Goal: Find specific page/section: Find specific page/section

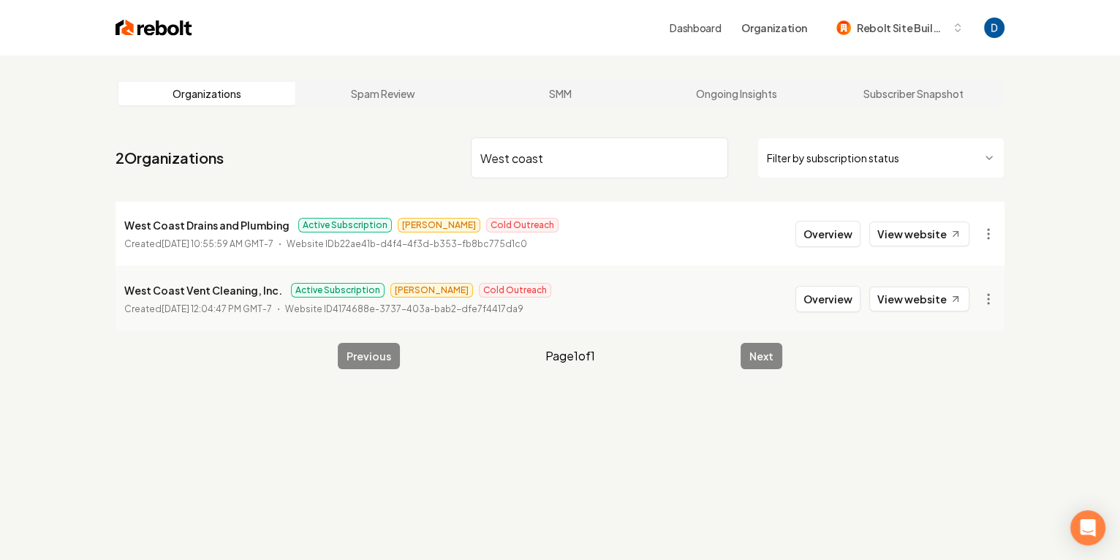
click at [636, 166] on input "West coast" at bounding box center [599, 157] width 257 height 41
paste input "Veterans Plumbing"
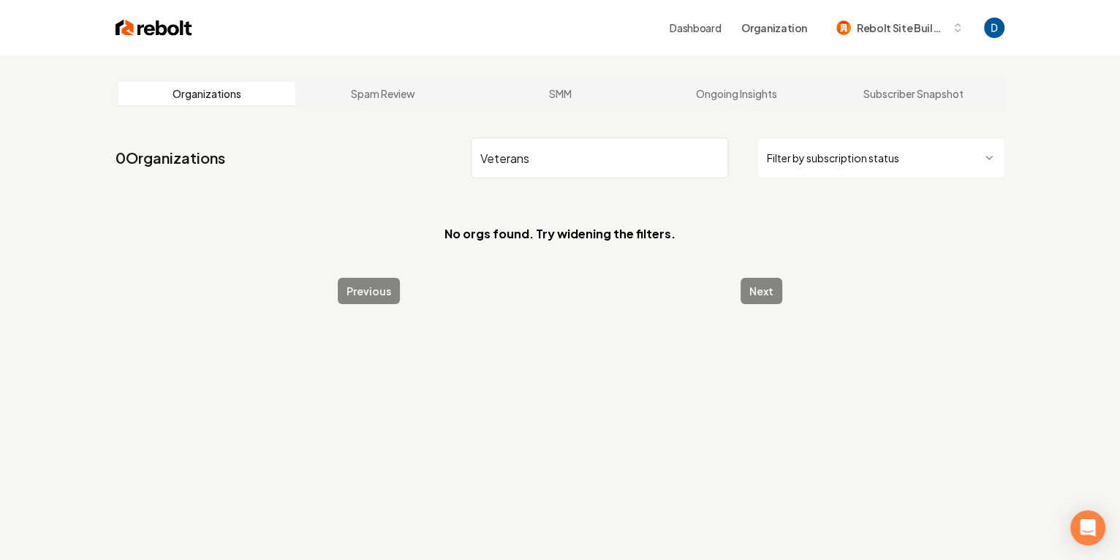
type input "Veterans"
click at [803, 250] on section "No orgs found. Try widening the filters." at bounding box center [559, 234] width 889 height 64
click at [561, 159] on input "Veterans" at bounding box center [599, 157] width 257 height 41
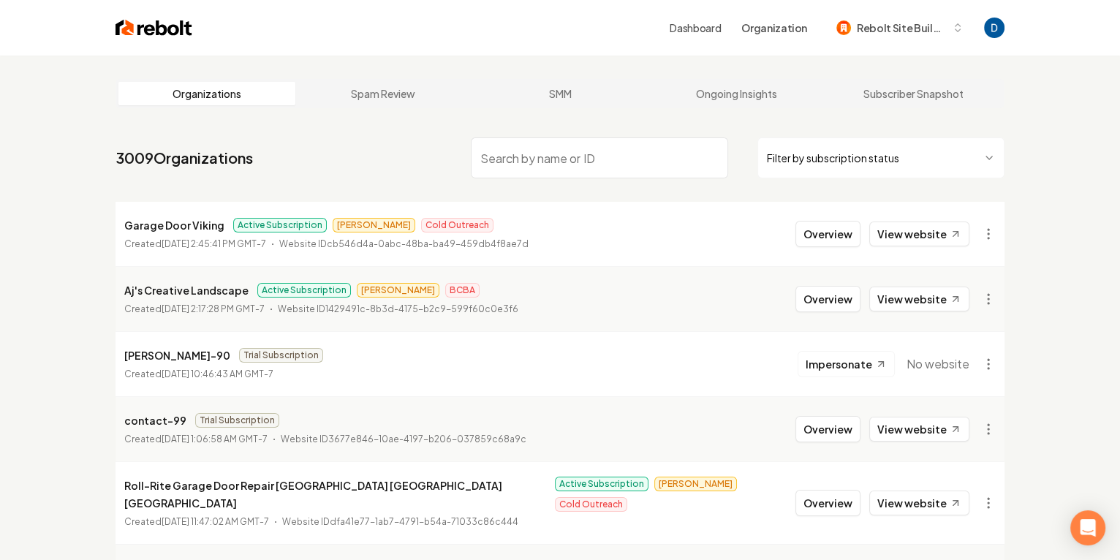
click at [591, 158] on input "search" at bounding box center [599, 157] width 257 height 41
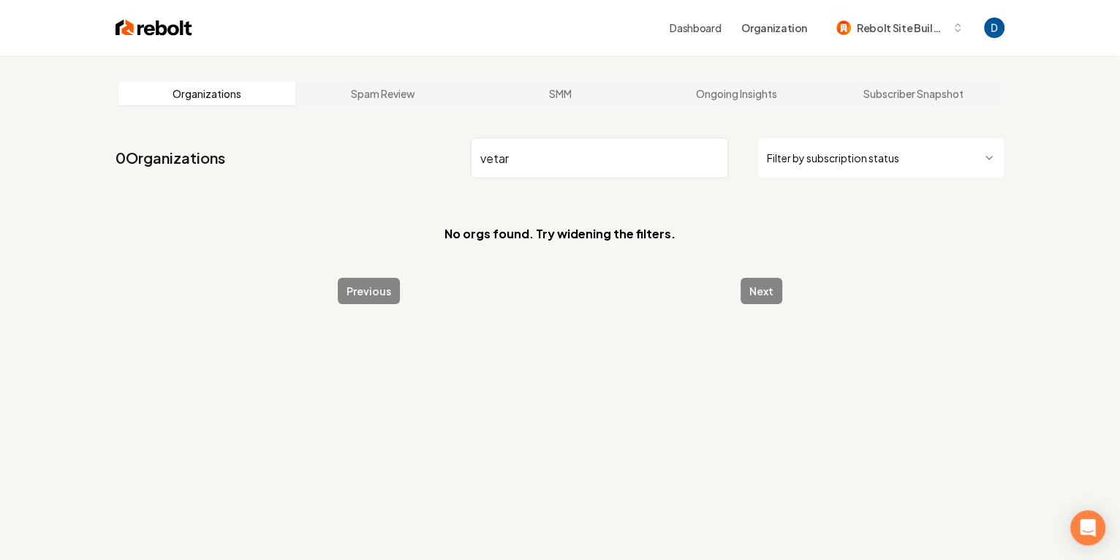
click at [531, 162] on input "vetar" at bounding box center [599, 157] width 257 height 41
paste input "Veteran's Plumbing Services"
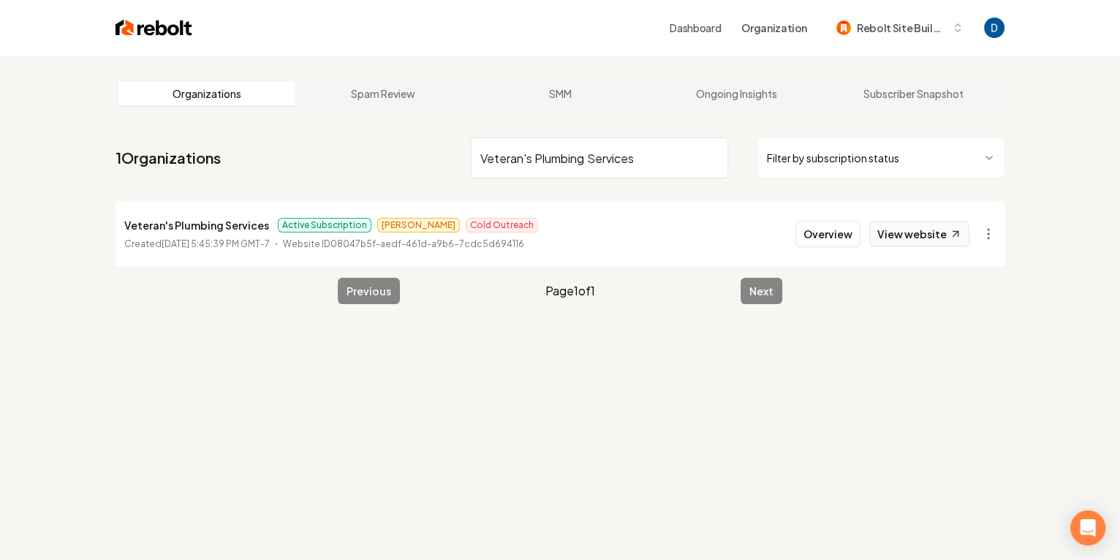
type input "Veteran's Plumbing Services"
click at [898, 230] on link "View website" at bounding box center [919, 233] width 100 height 25
click at [860, 239] on button "Overview" at bounding box center [827, 234] width 65 height 26
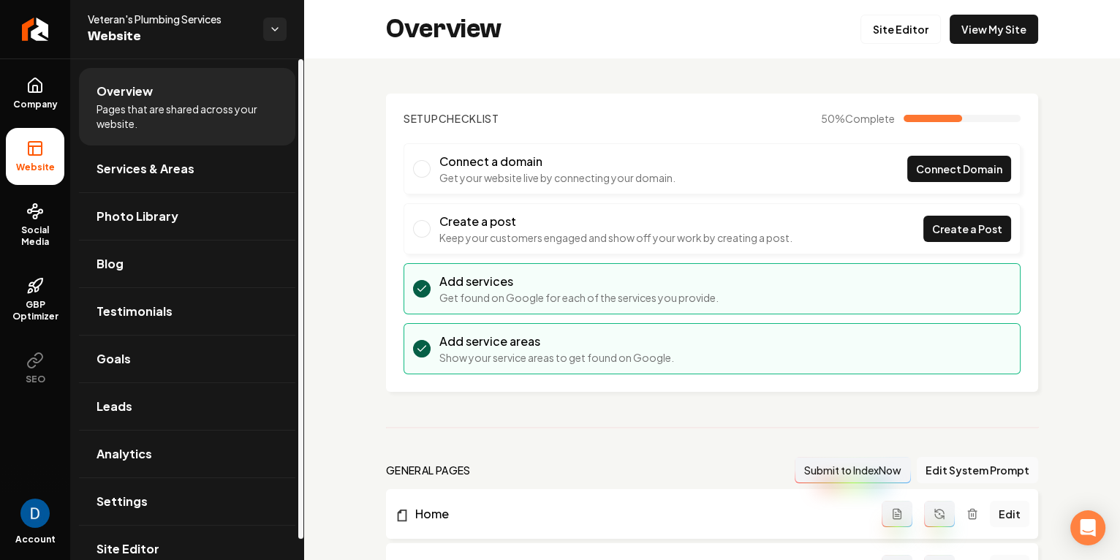
click at [164, 17] on span "Veteran's Plumbing Services" at bounding box center [170, 19] width 164 height 15
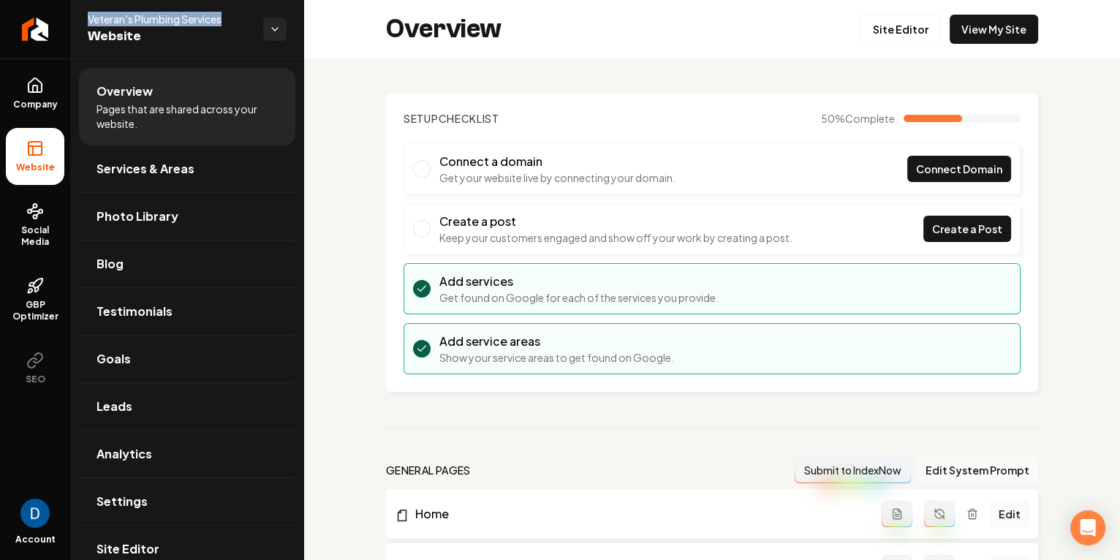
copy span "Veteran's Plumbing Services"
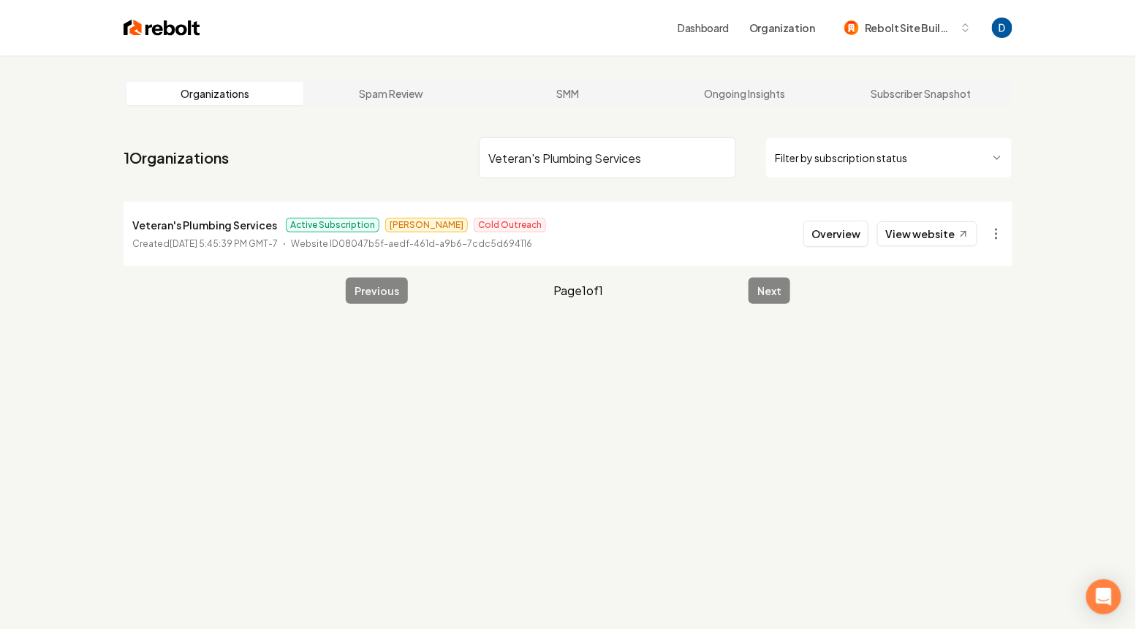
type input "Veteran's Plumbing Services"
click at [396, 105] on div "Organizations Spam Review SMM Ongoing Insights Subscriber Snapshot" at bounding box center [568, 93] width 889 height 29
